Goal: Navigation & Orientation: Find specific page/section

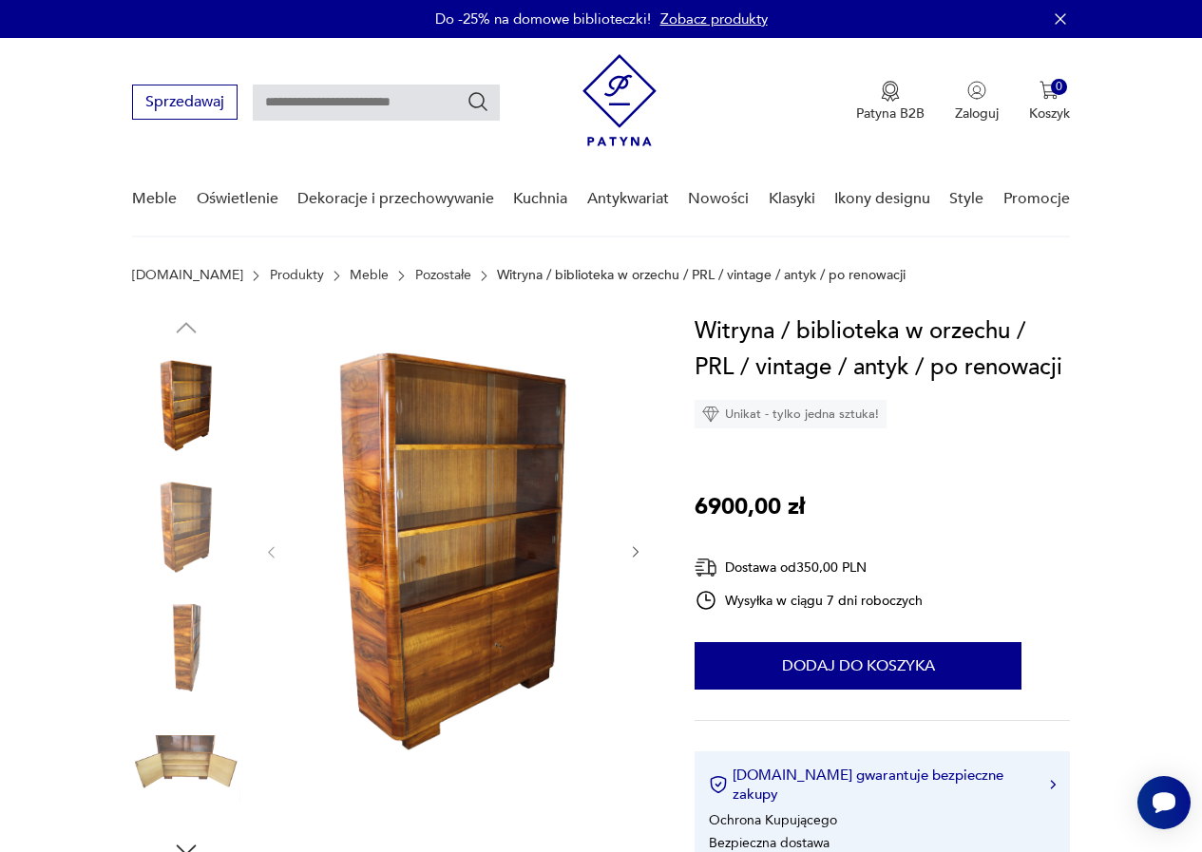
click at [350, 273] on link "Meble" at bounding box center [369, 275] width 39 height 15
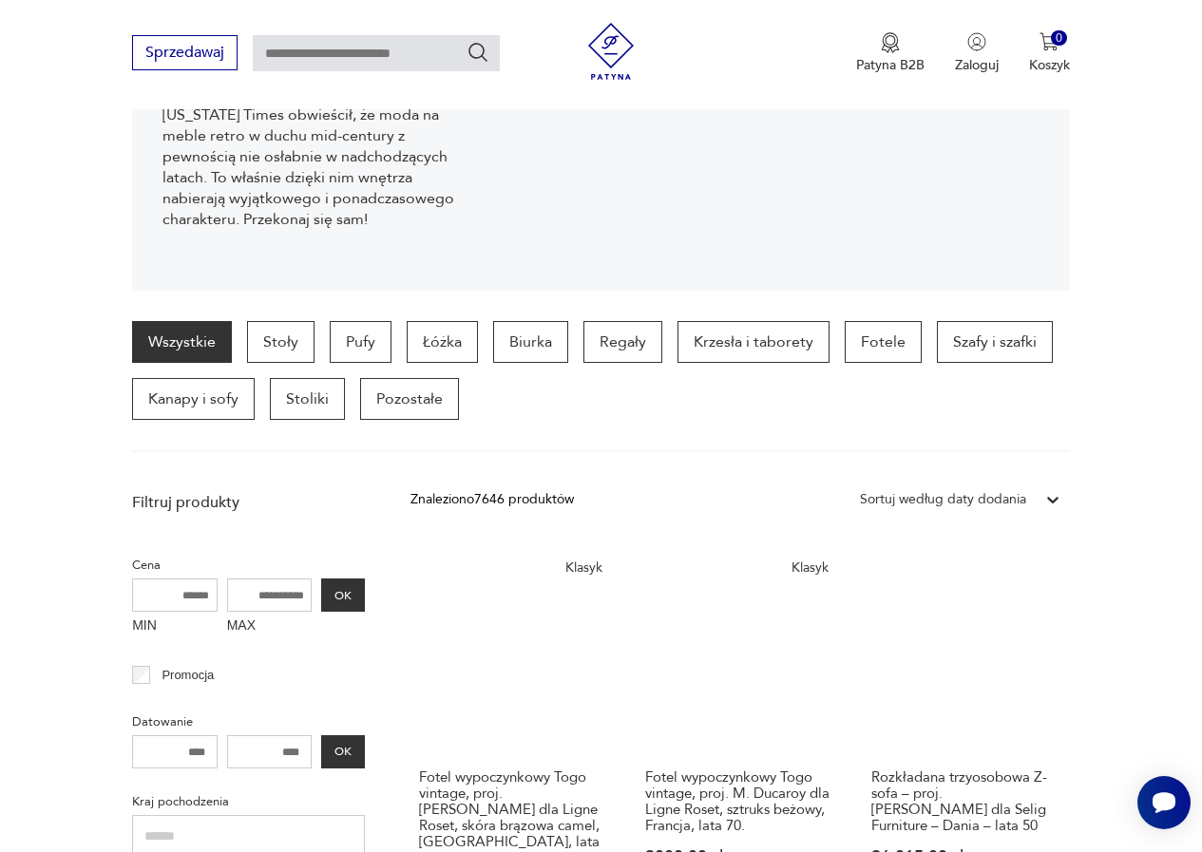
scroll to position [313, 0]
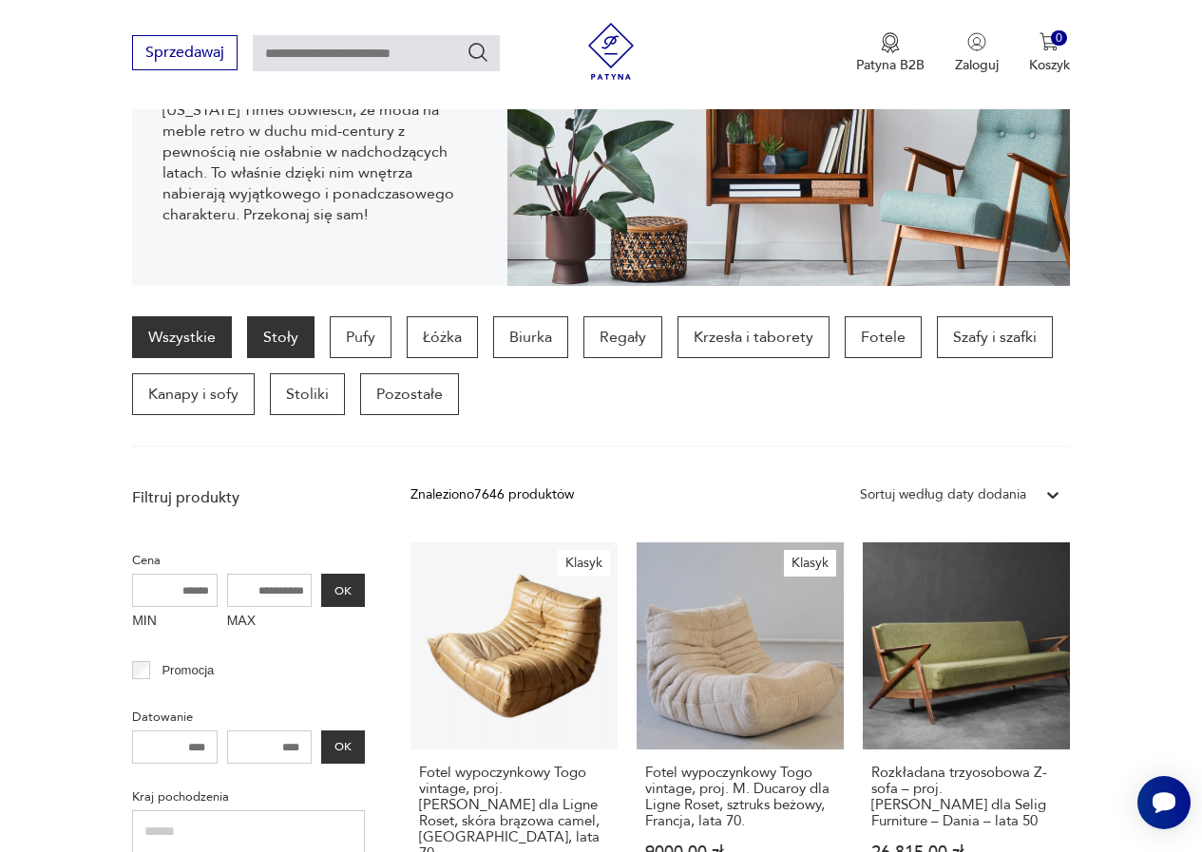
click at [283, 338] on p "Stoły" at bounding box center [280, 337] width 67 height 42
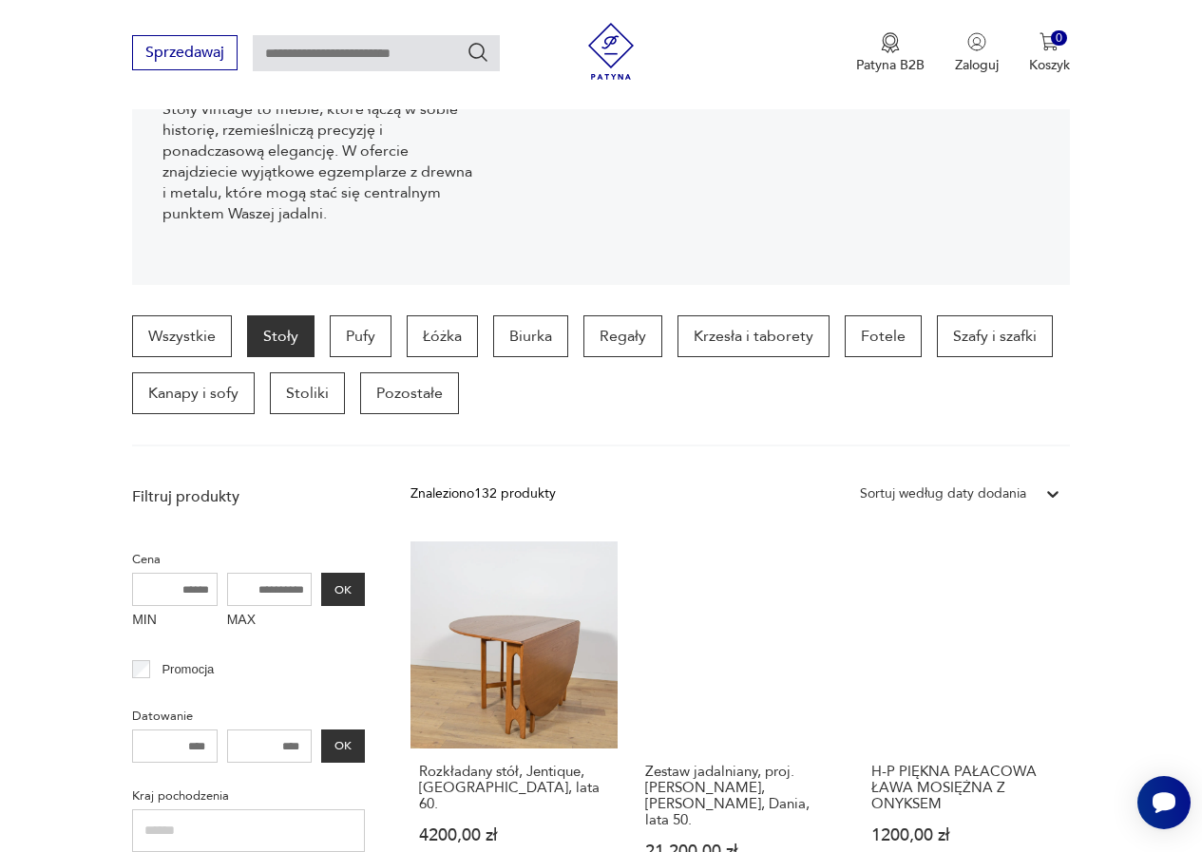
scroll to position [315, 0]
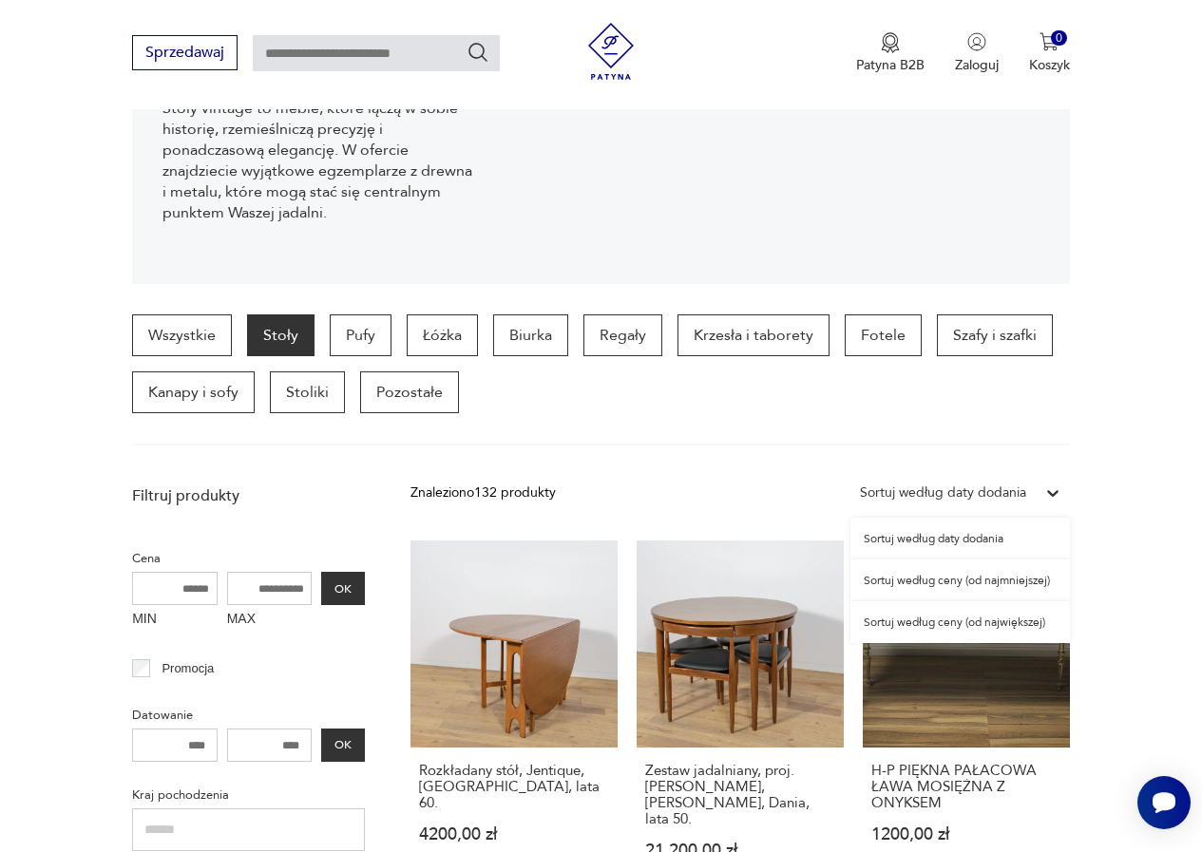
click at [1051, 491] on icon at bounding box center [1052, 493] width 19 height 19
click at [947, 623] on div "Sortuj według ceny (od największej)" at bounding box center [961, 623] width 220 height 42
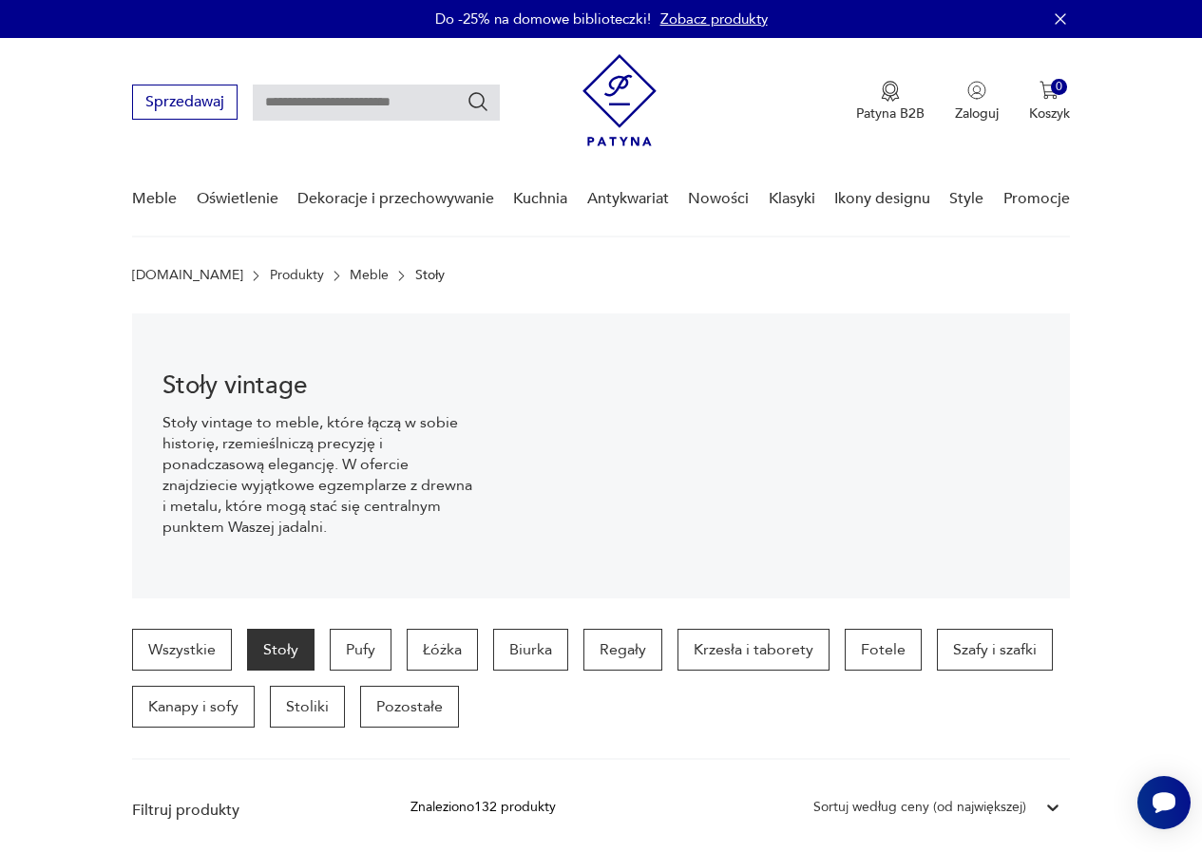
click at [350, 277] on link "Meble" at bounding box center [369, 275] width 39 height 15
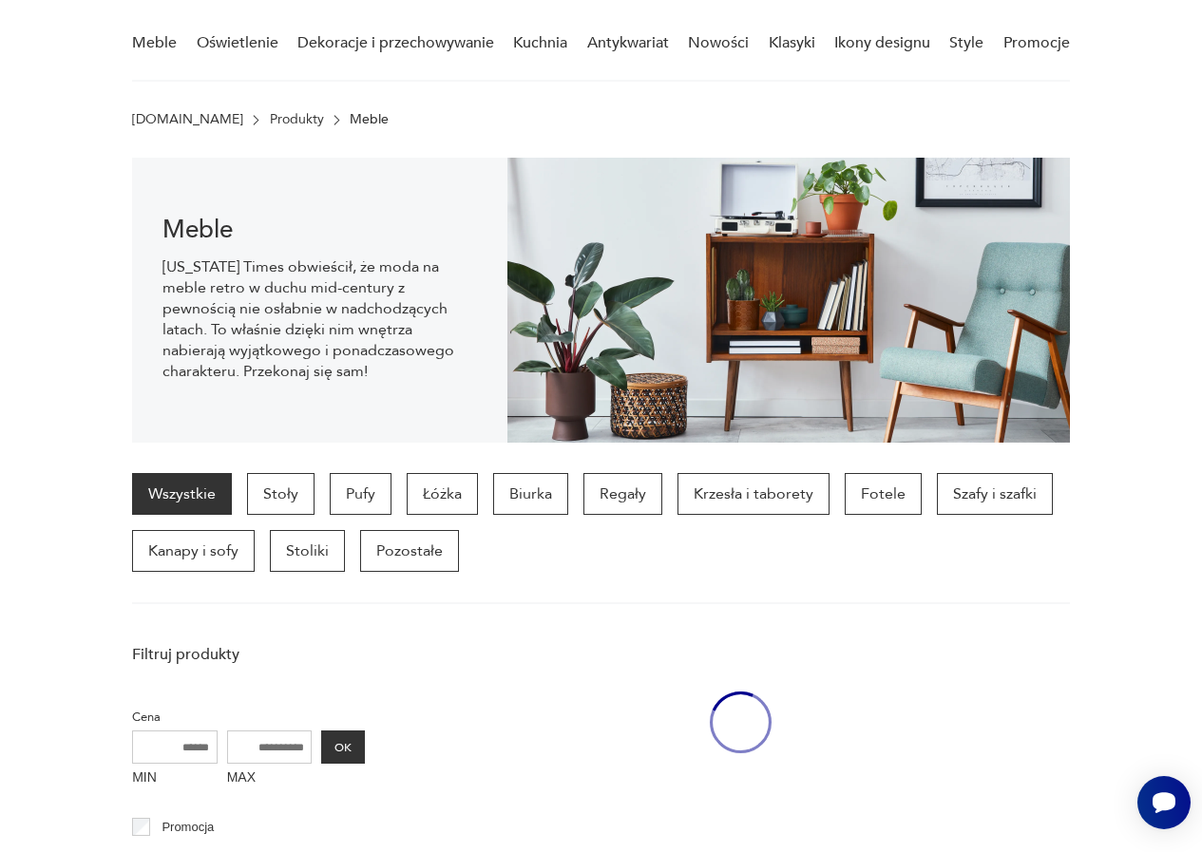
scroll to position [189, 0]
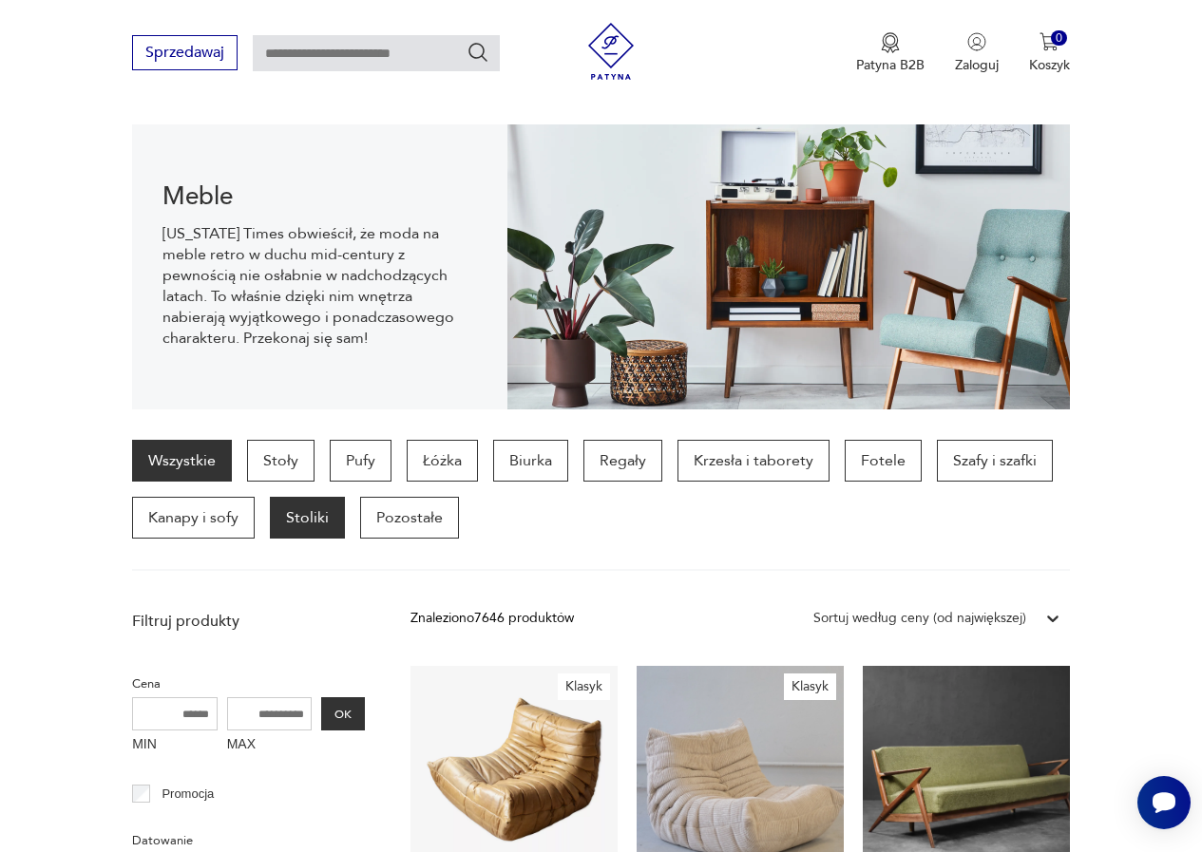
click at [316, 517] on p "Stoliki" at bounding box center [307, 518] width 75 height 42
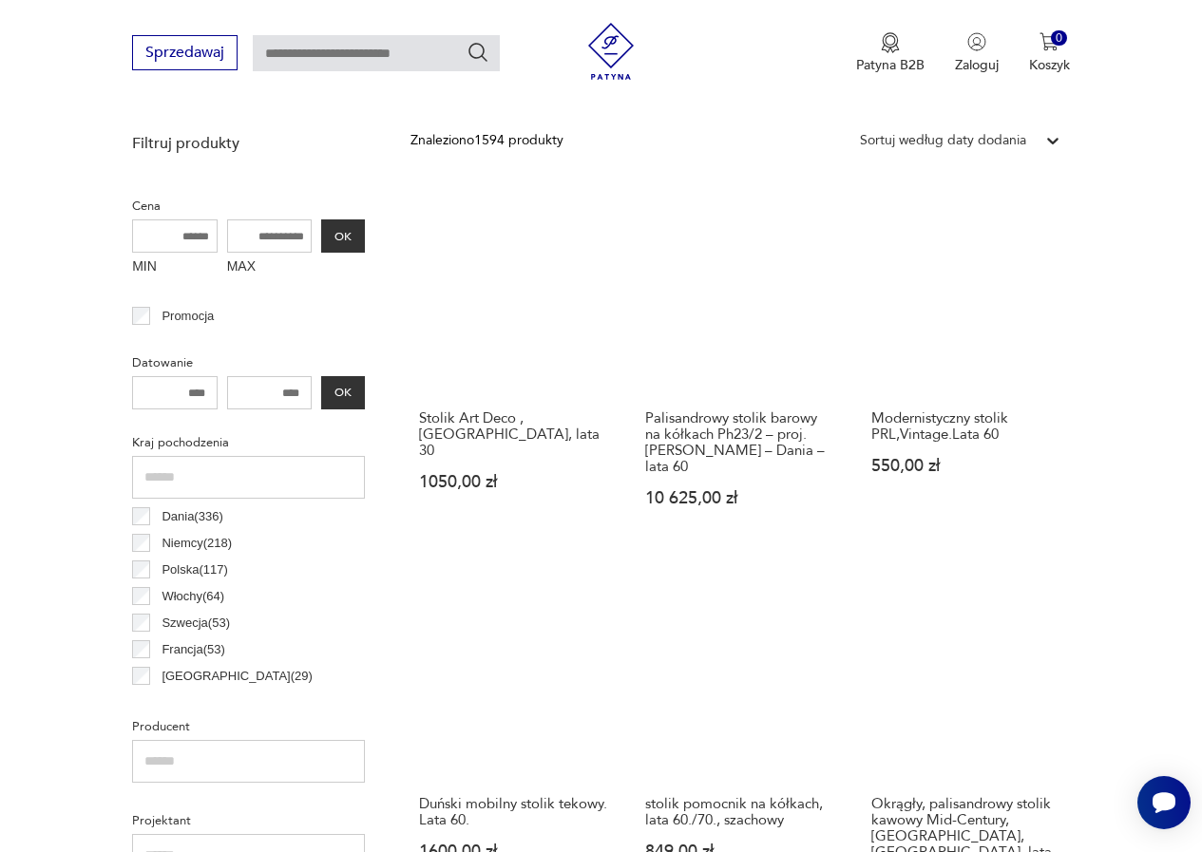
scroll to position [600, 0]
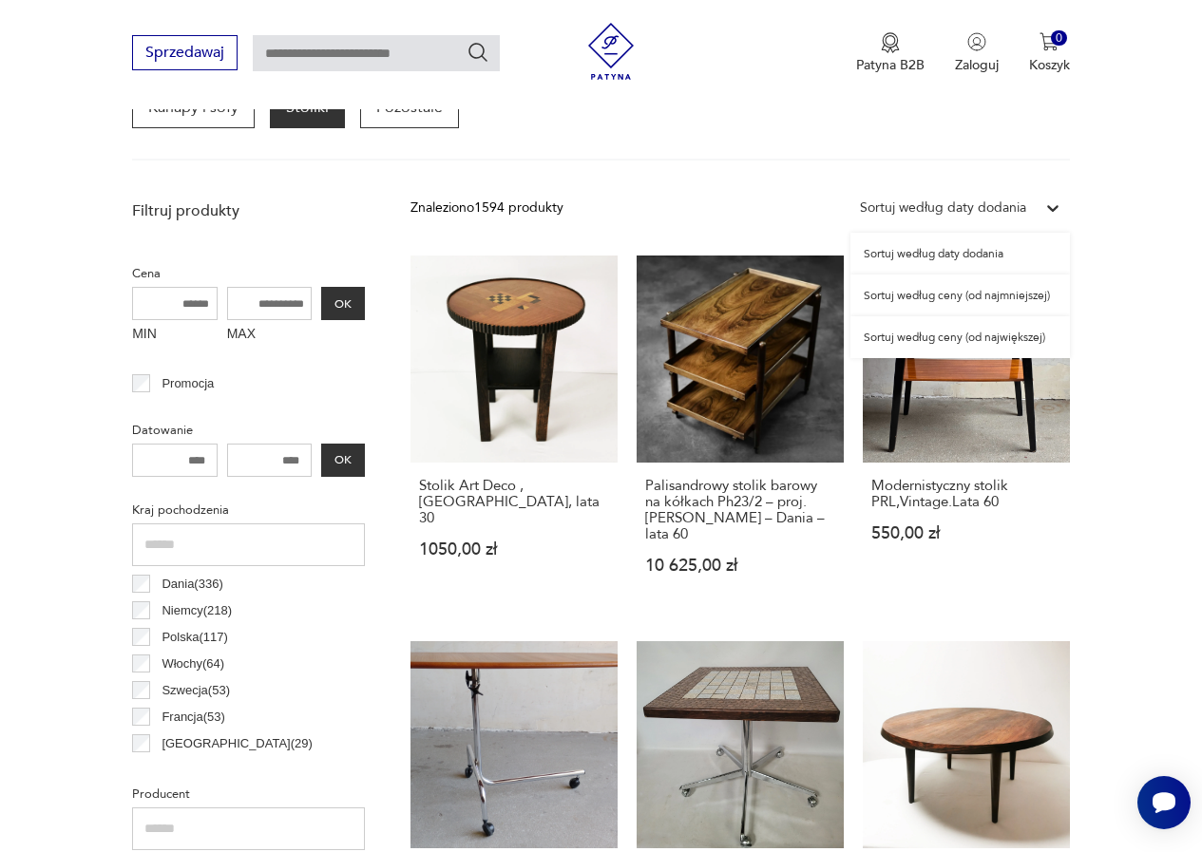
click at [1057, 206] on icon at bounding box center [1052, 208] width 11 height 7
click at [958, 340] on div "Sortuj według ceny (od największej)" at bounding box center [961, 337] width 220 height 42
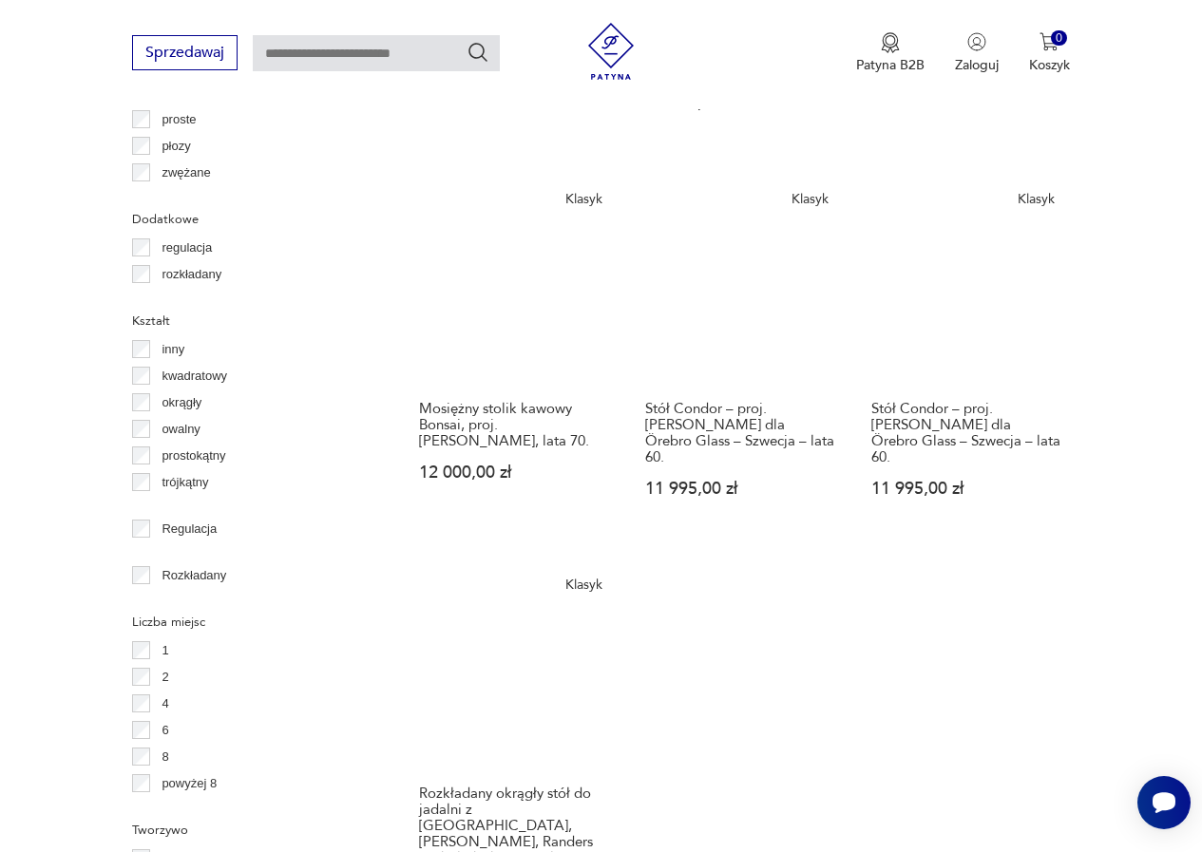
scroll to position [2405, 0]
